Goal: Task Accomplishment & Management: Manage account settings

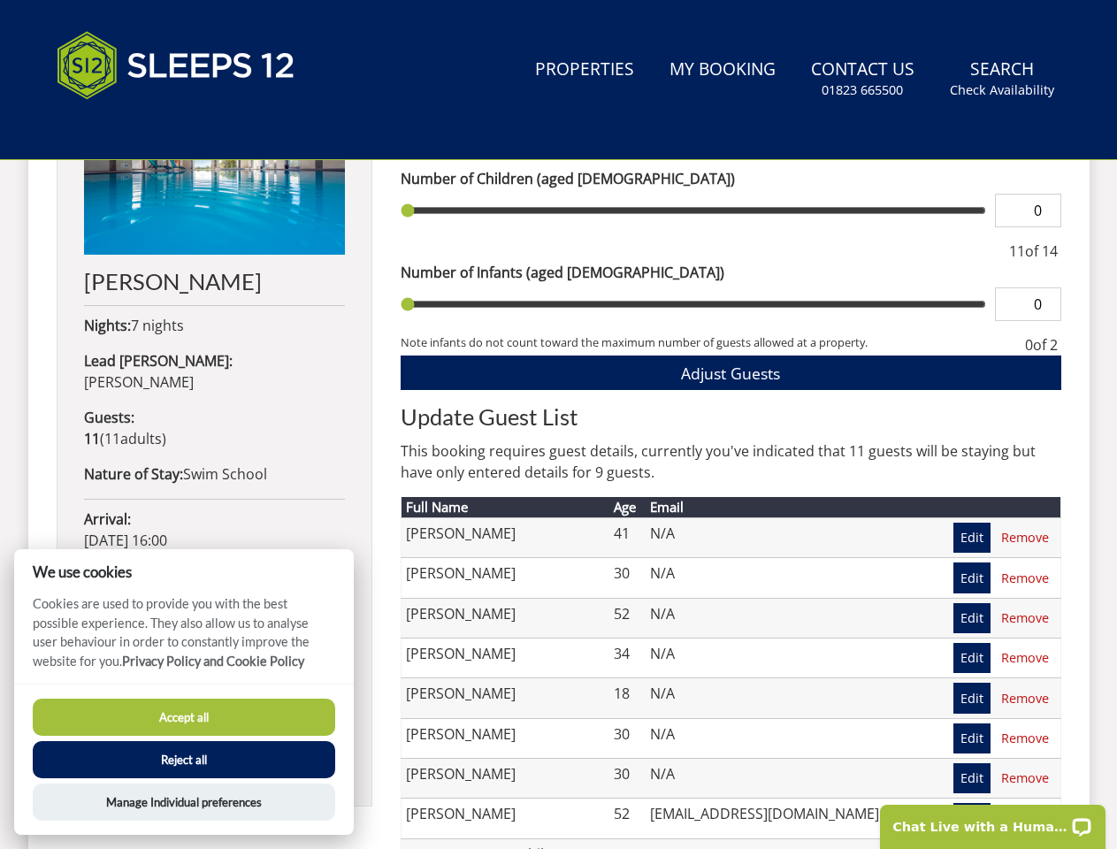
click at [558, 425] on h2 "Update Guest List" at bounding box center [731, 416] width 661 height 25
click at [1003, 79] on link "Search Check Availability" at bounding box center [1002, 78] width 119 height 57
click at [731, 372] on span "Adjust Guests" at bounding box center [730, 373] width 99 height 21
click at [184, 717] on button "Accept all" at bounding box center [184, 717] width 302 height 37
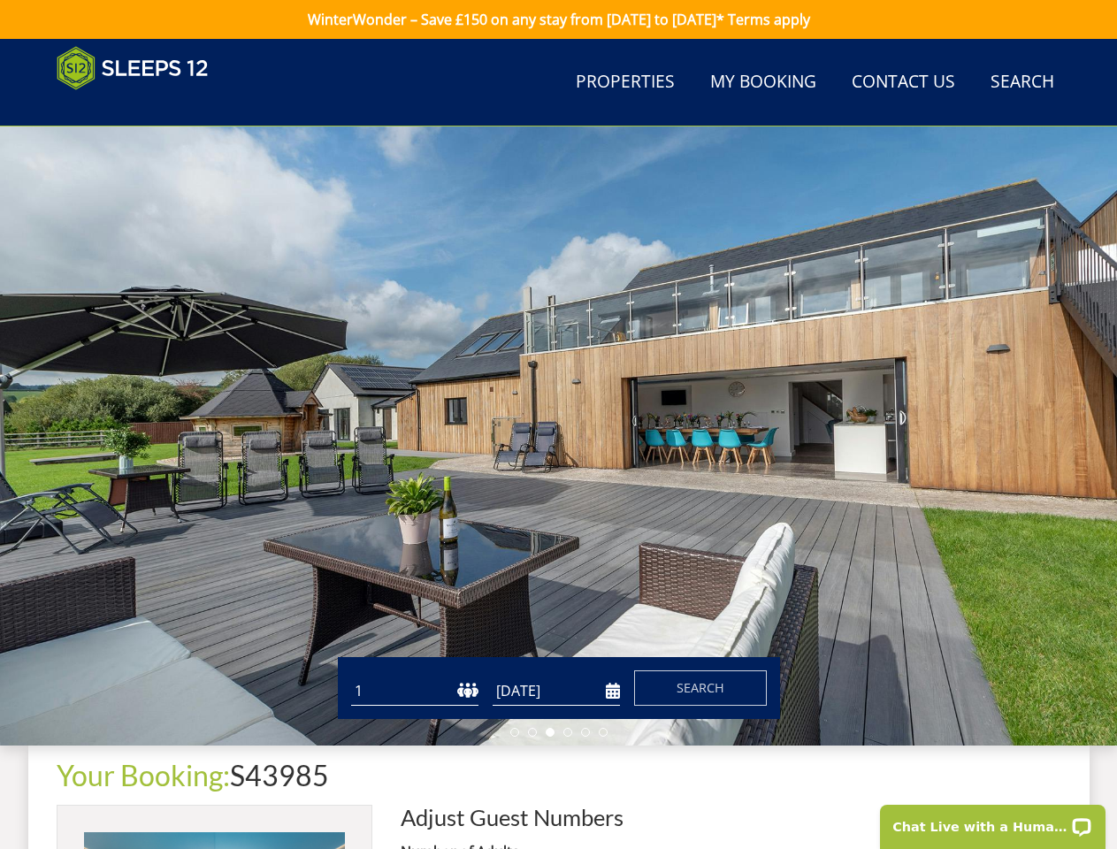
click at [184, 764] on button "Reject all" at bounding box center [184, 782] width 302 height 37
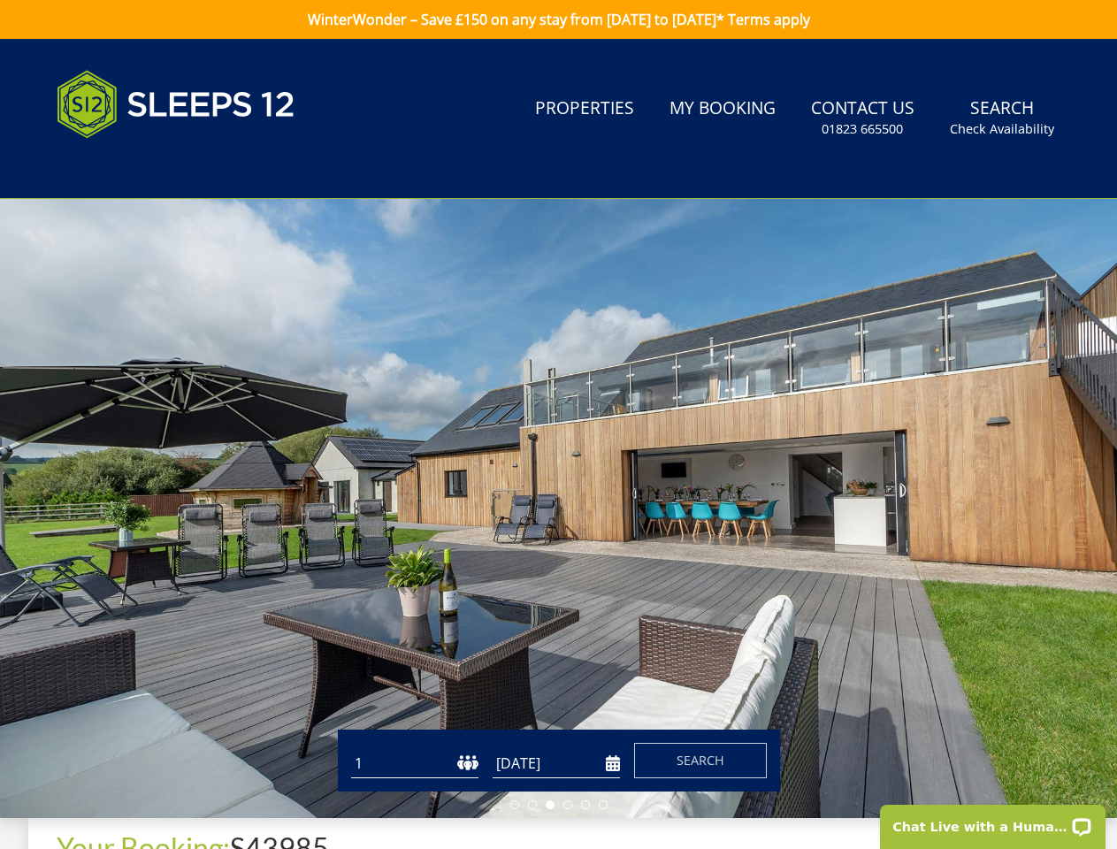
click at [184, 802] on div at bounding box center [558, 508] width 1117 height 619
